Goal: Complete application form

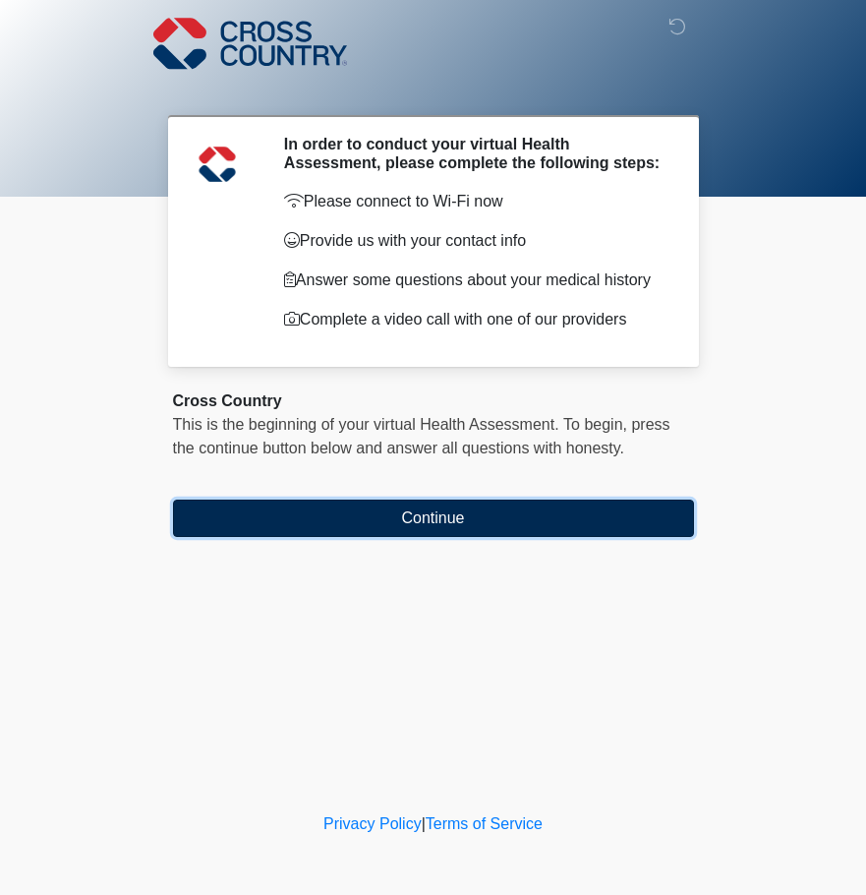
click at [442, 517] on button "Continue" at bounding box center [433, 518] width 521 height 37
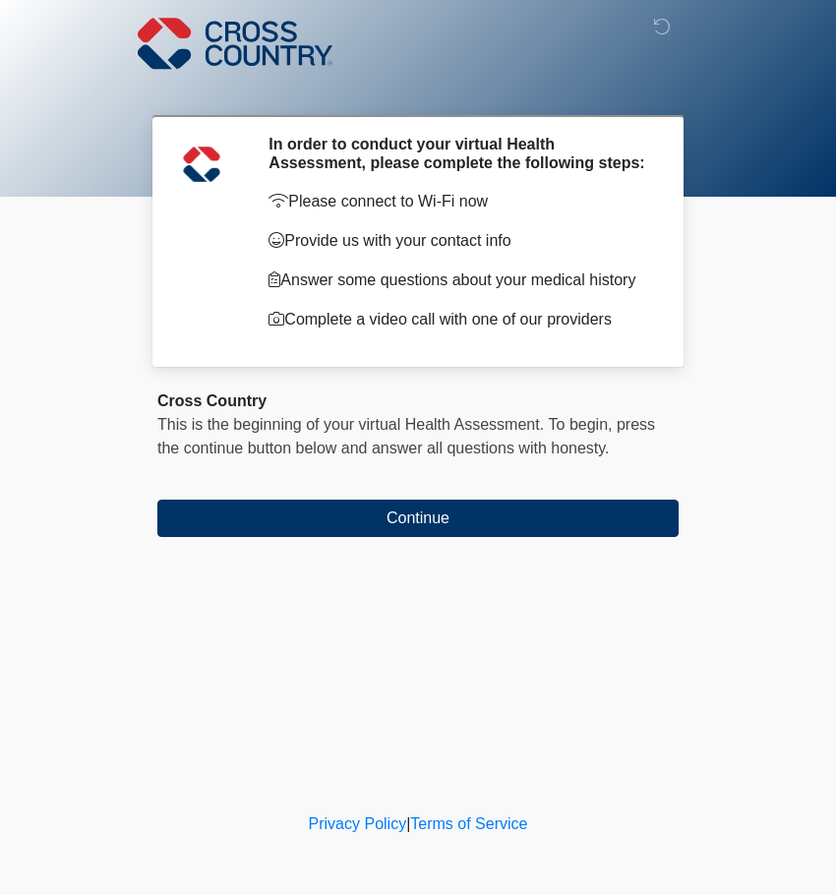
click at [730, 191] on div at bounding box center [418, 98] width 836 height 197
